Goal: Find specific page/section: Find specific page/section

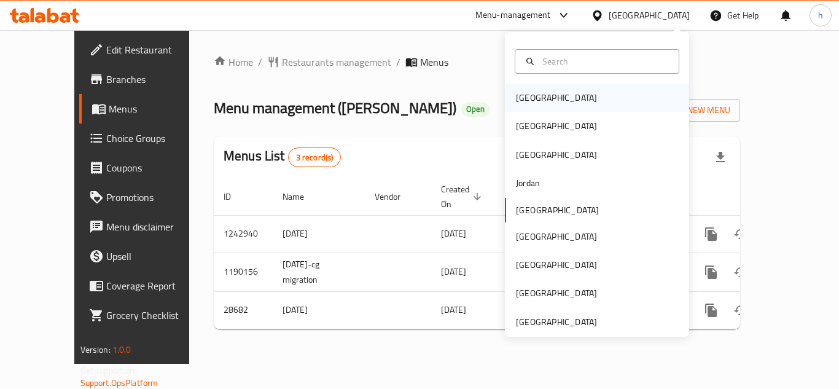
click at [542, 97] on div "[GEOGRAPHIC_DATA]" at bounding box center [556, 98] width 101 height 28
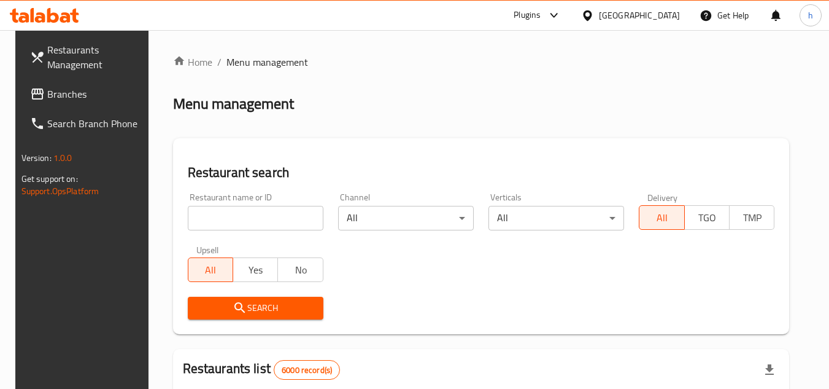
click at [85, 87] on span "Branches" at bounding box center [95, 94] width 97 height 15
